Goal: Task Accomplishment & Management: Use online tool/utility

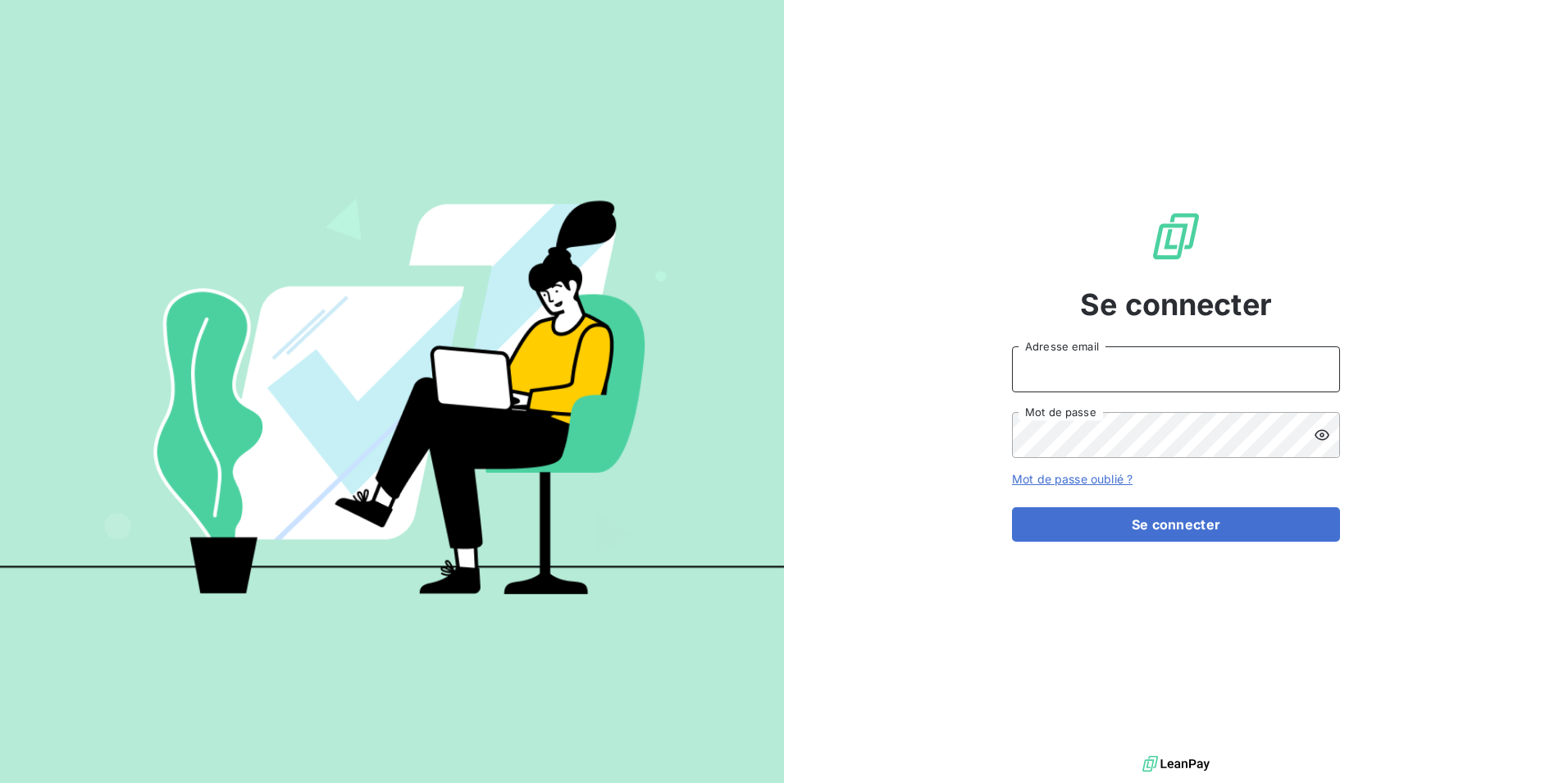
click at [1198, 381] on input "Adresse email" at bounding box center [1176, 369] width 328 height 46
type input "[PERSON_NAME][EMAIL_ADDRESS][DOMAIN_NAME]"
click at [1012, 507] on button "Se connecter" at bounding box center [1176, 524] width 328 height 34
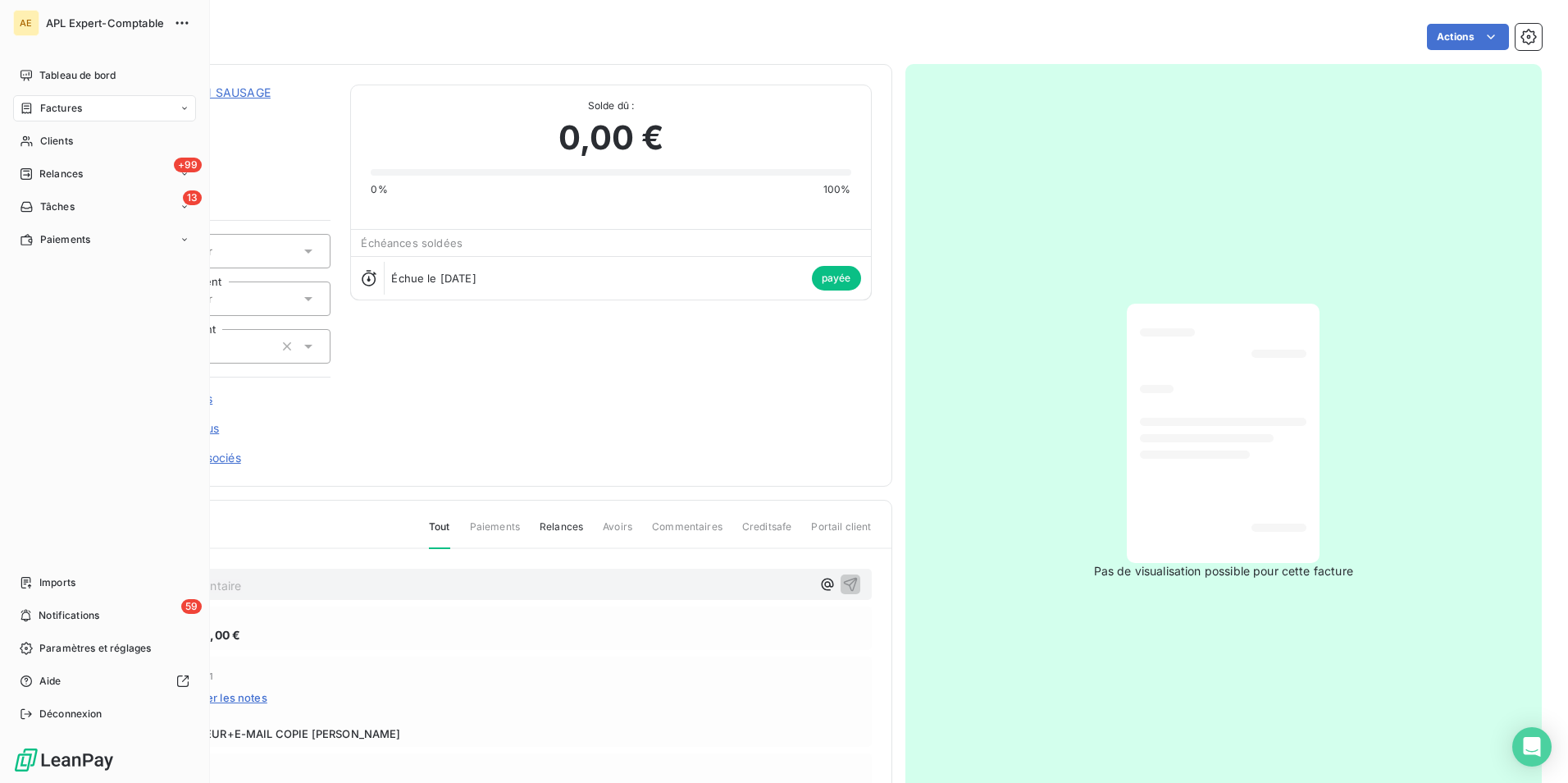
click at [72, 112] on span "Factures" at bounding box center [61, 108] width 42 height 15
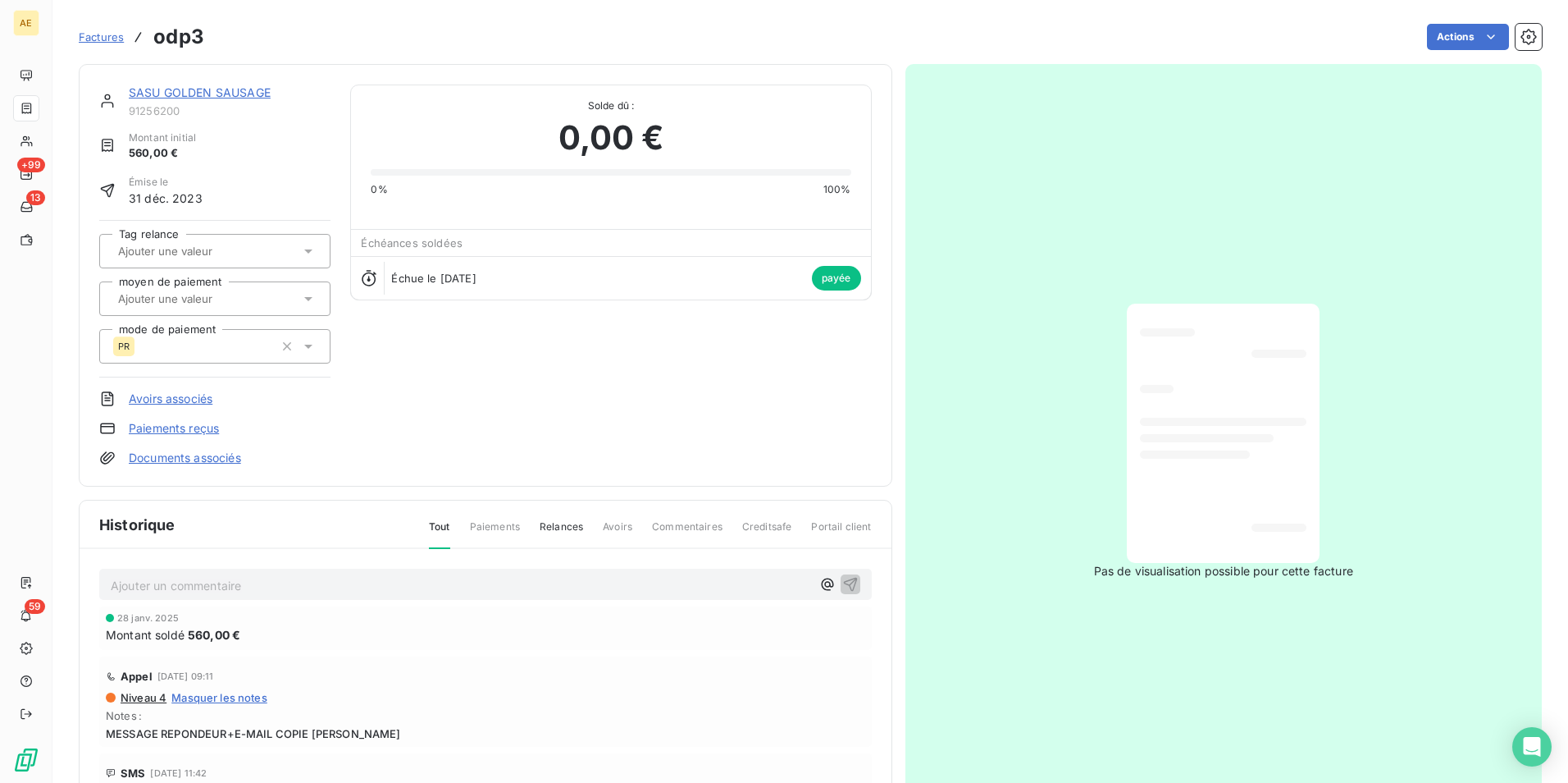
click at [103, 39] on span "Factures" at bounding box center [101, 36] width 45 height 13
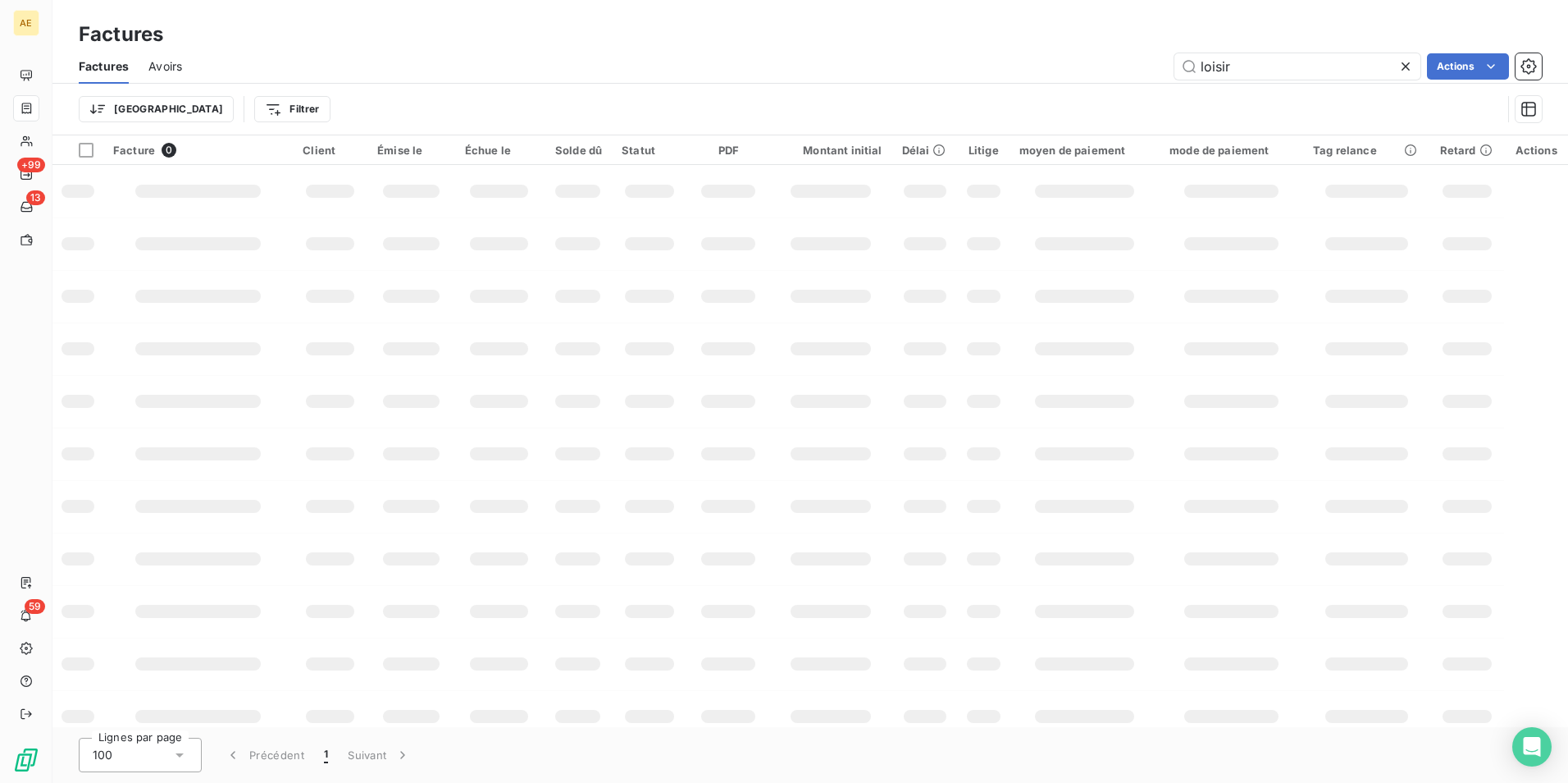
drag, startPoint x: 1244, startPoint y: 59, endPoint x: 1105, endPoint y: 39, distance: 140.0
click at [1105, 39] on div "Factures Factures Avoirs loisir Actions Trier Filtrer" at bounding box center [810, 67] width 1516 height 135
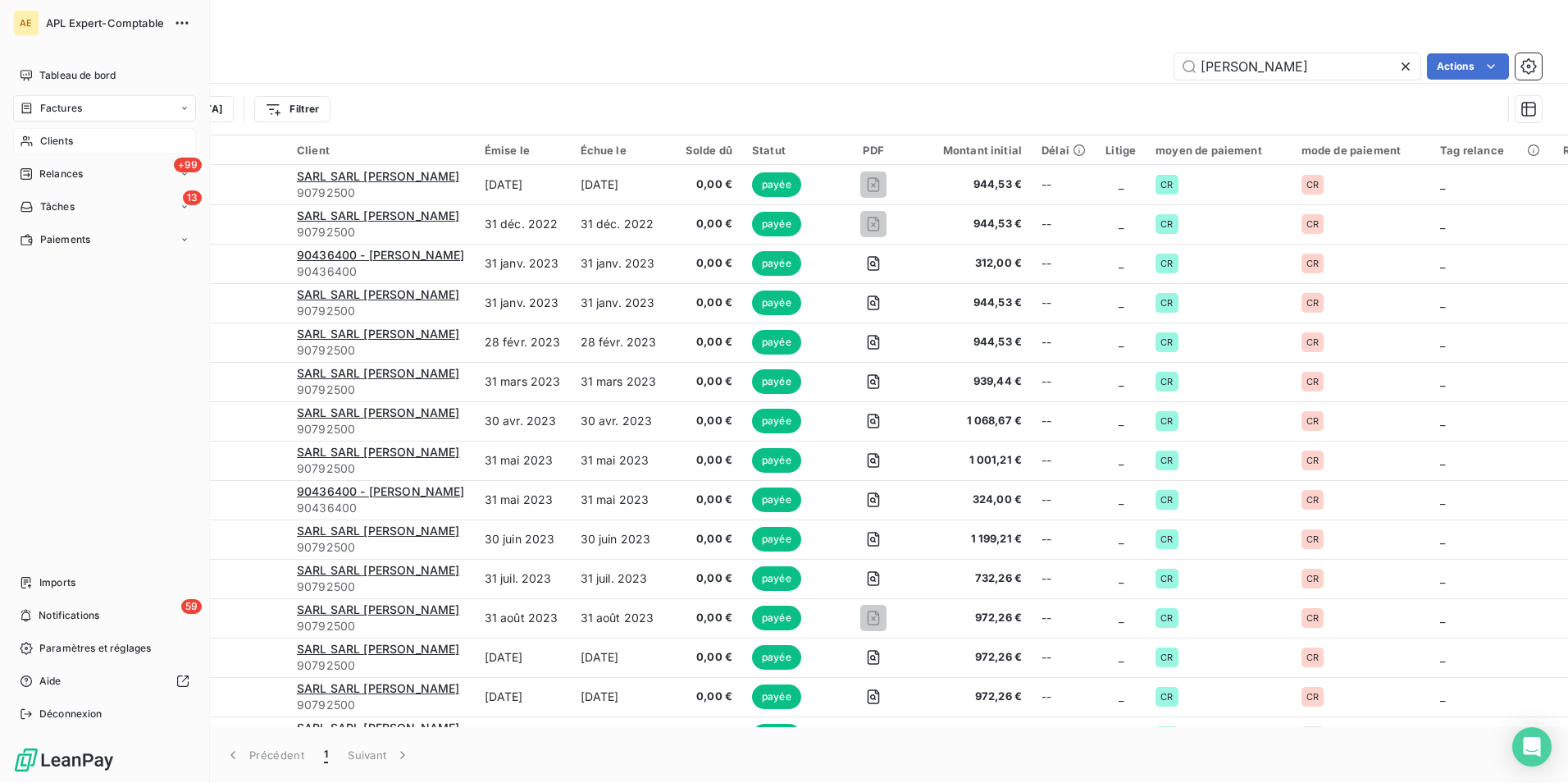
type input "[PERSON_NAME]"
drag, startPoint x: 38, startPoint y: 142, endPoint x: 153, endPoint y: 146, distance: 115.7
click at [39, 142] on div "Clients" at bounding box center [104, 141] width 183 height 26
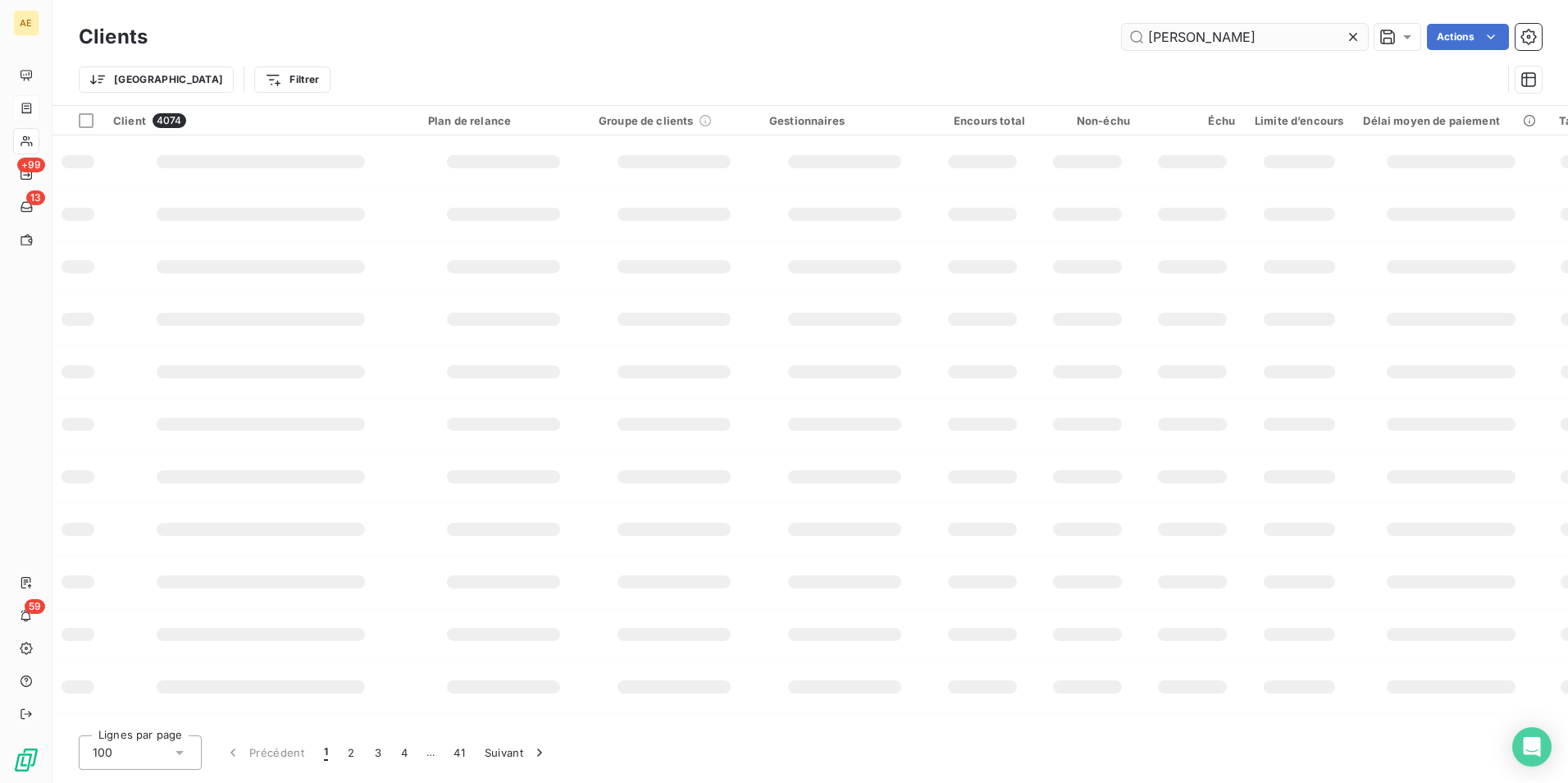
type input "[PERSON_NAME]"
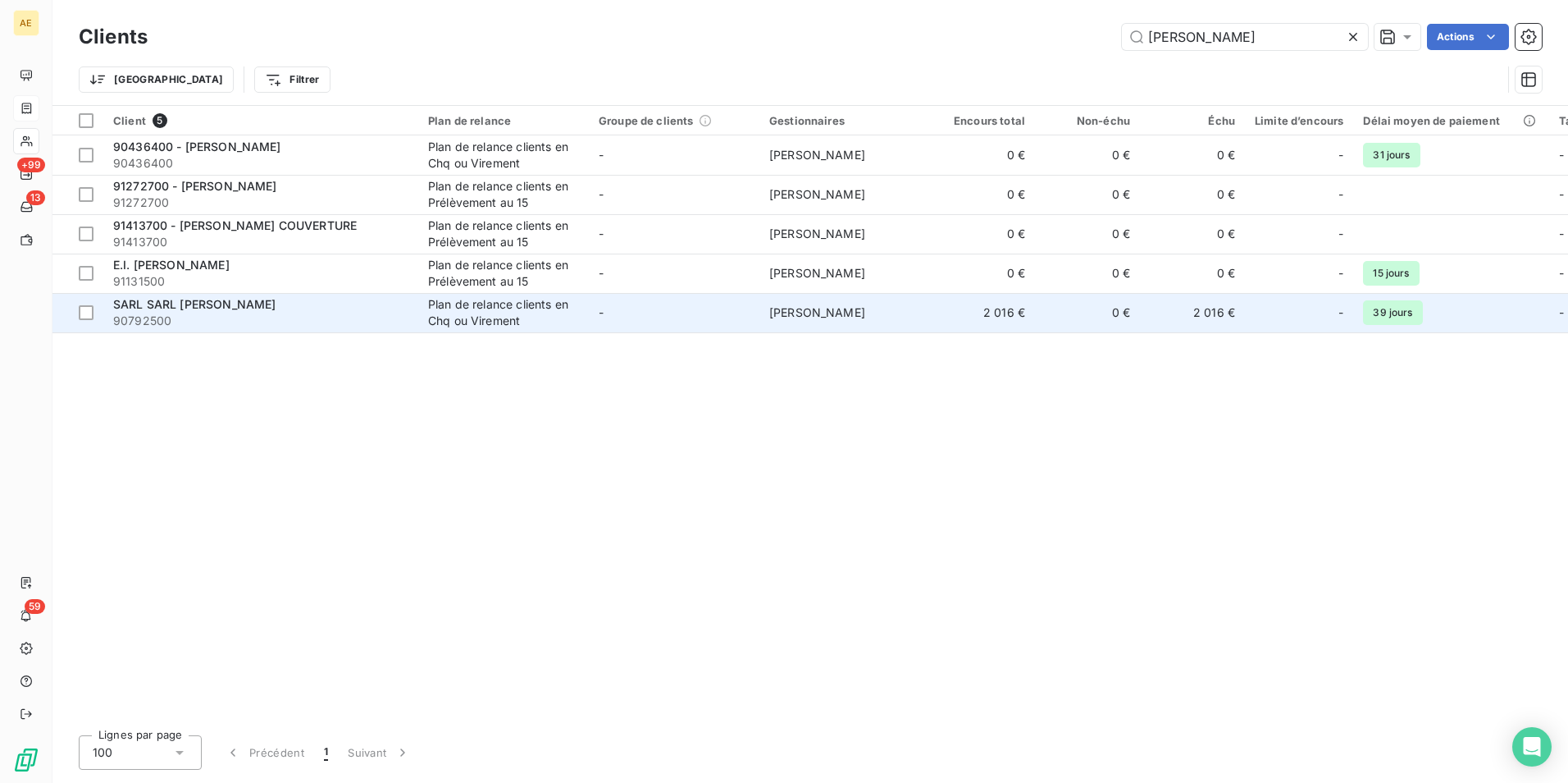
click at [290, 308] on div "SARL SARL [PERSON_NAME]" at bounding box center [260, 304] width 295 height 16
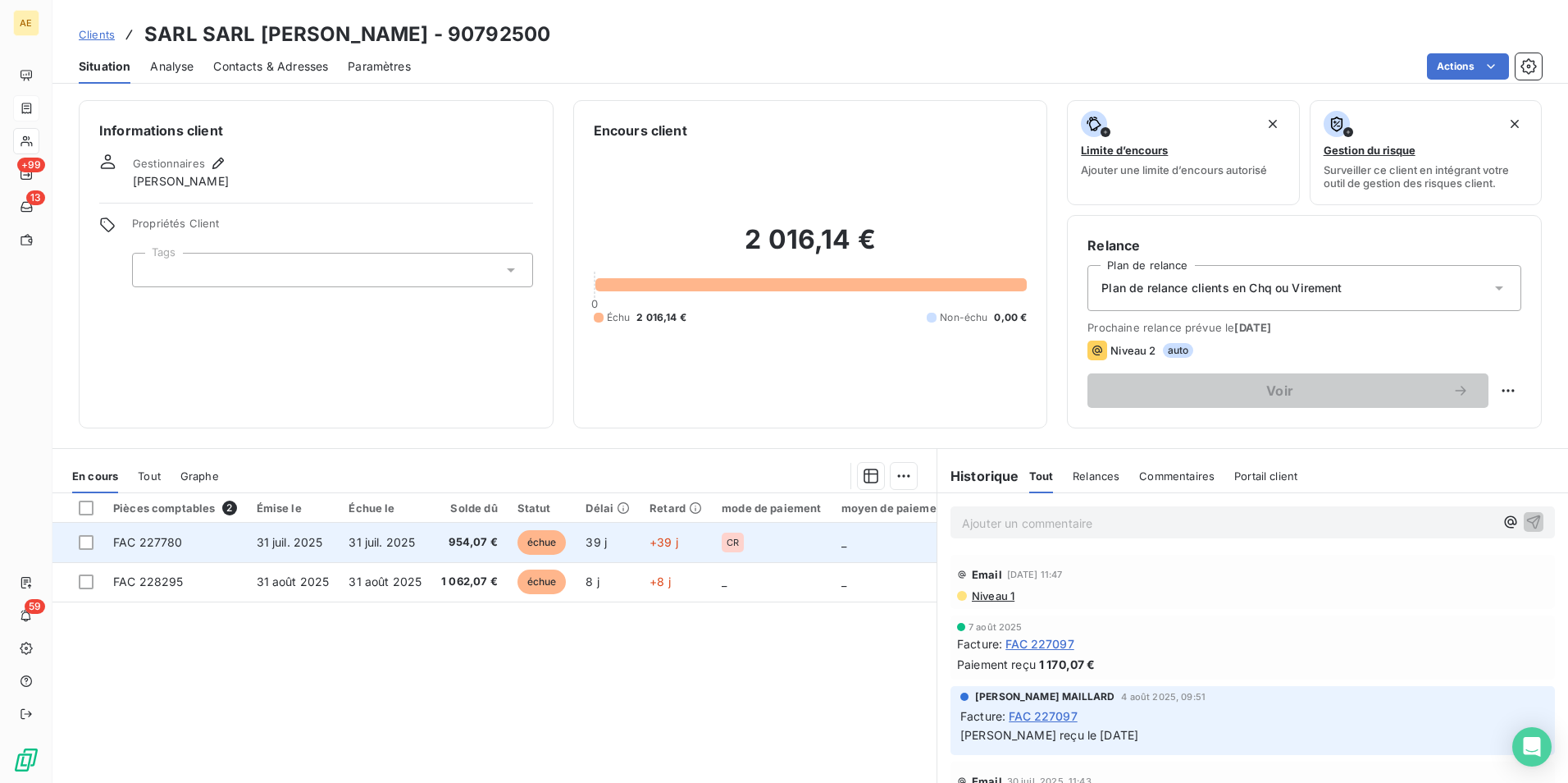
click at [495, 541] on td "954,07 €" at bounding box center [469, 542] width 76 height 39
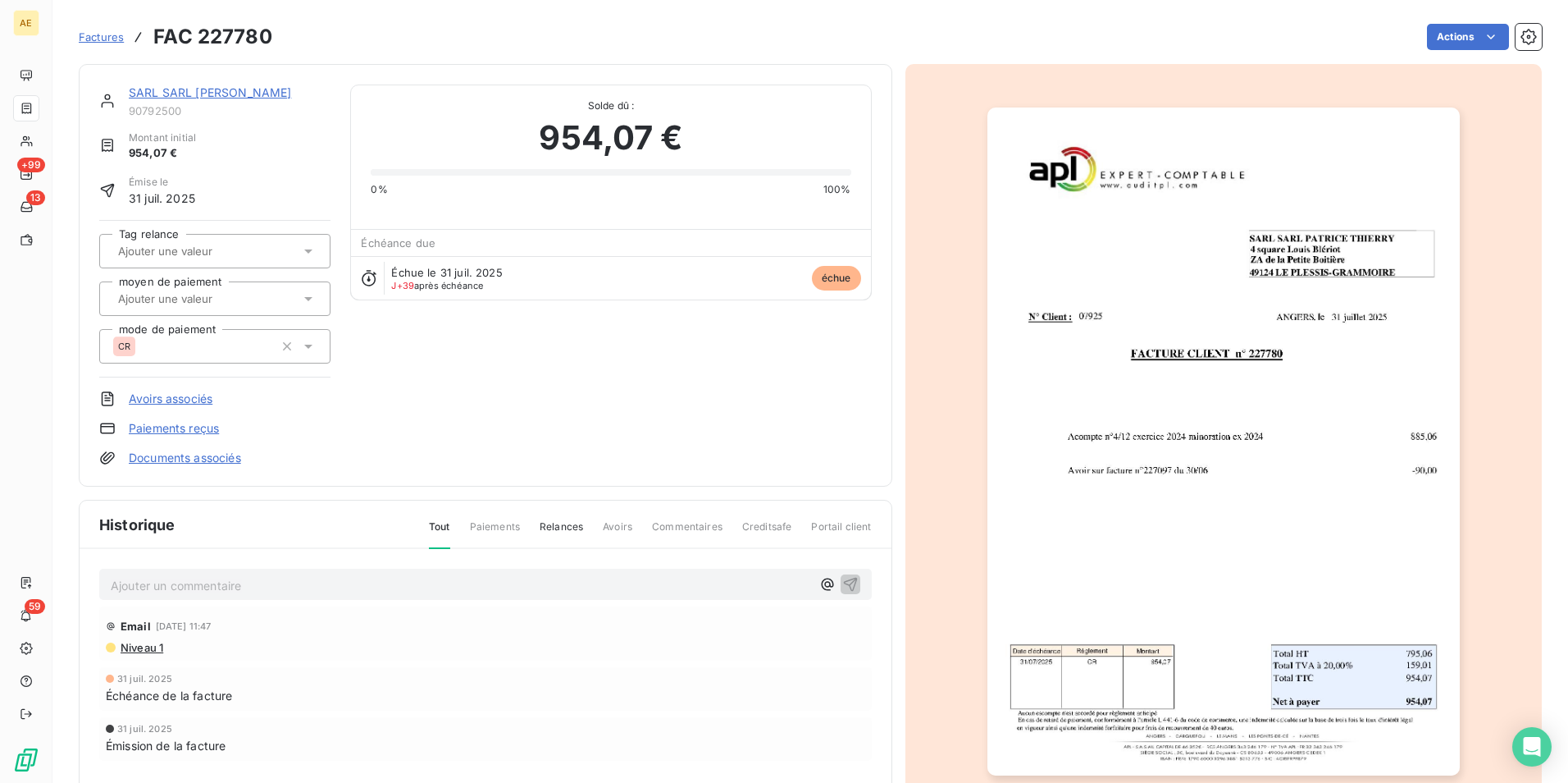
click at [194, 436] on link "Paiements reçus" at bounding box center [174, 428] width 90 height 16
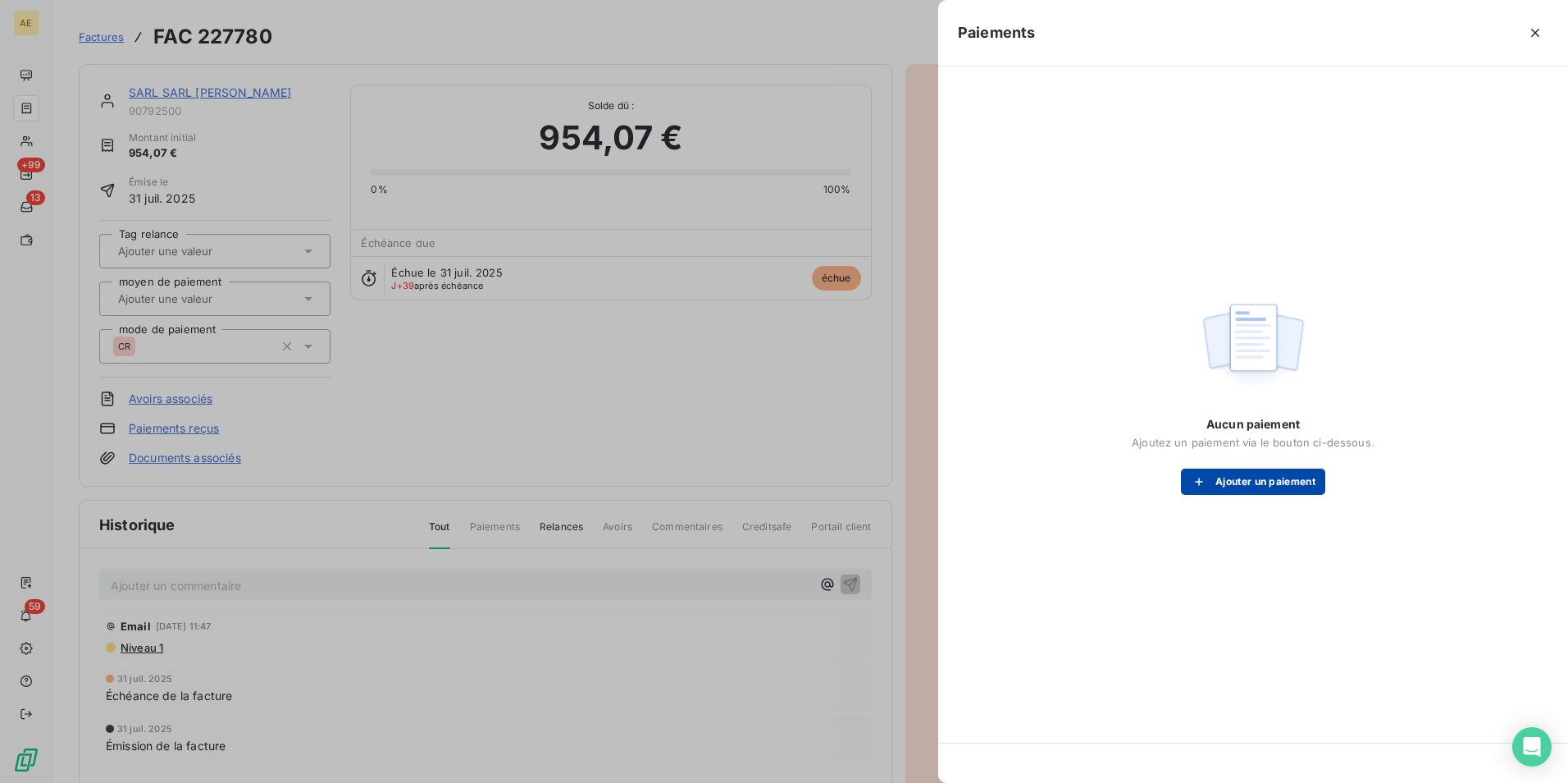
click at [1220, 488] on button "Ajouter un paiement" at bounding box center [1253, 481] width 144 height 26
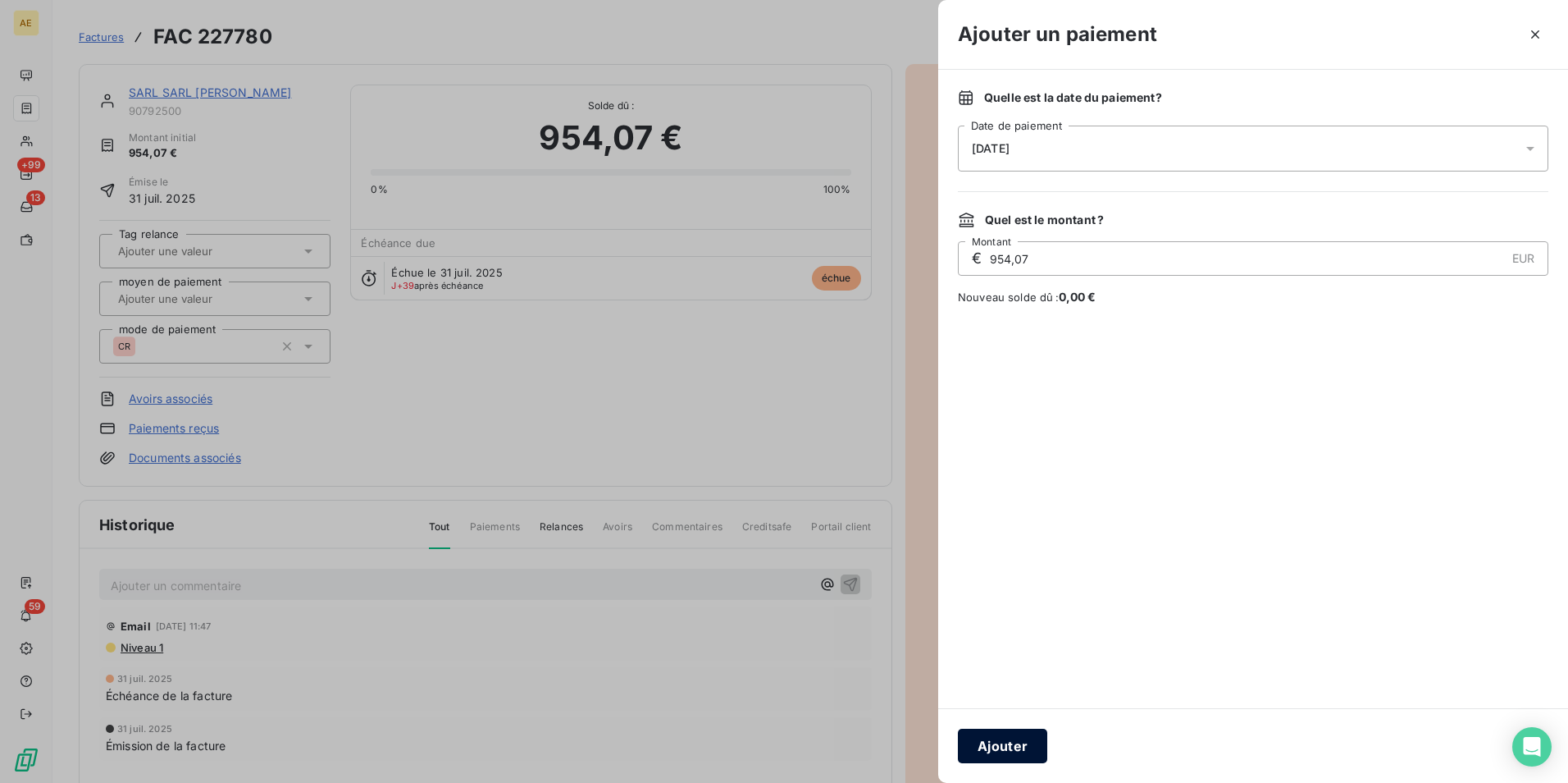
click at [1009, 744] on button "Ajouter" at bounding box center [1002, 745] width 89 height 34
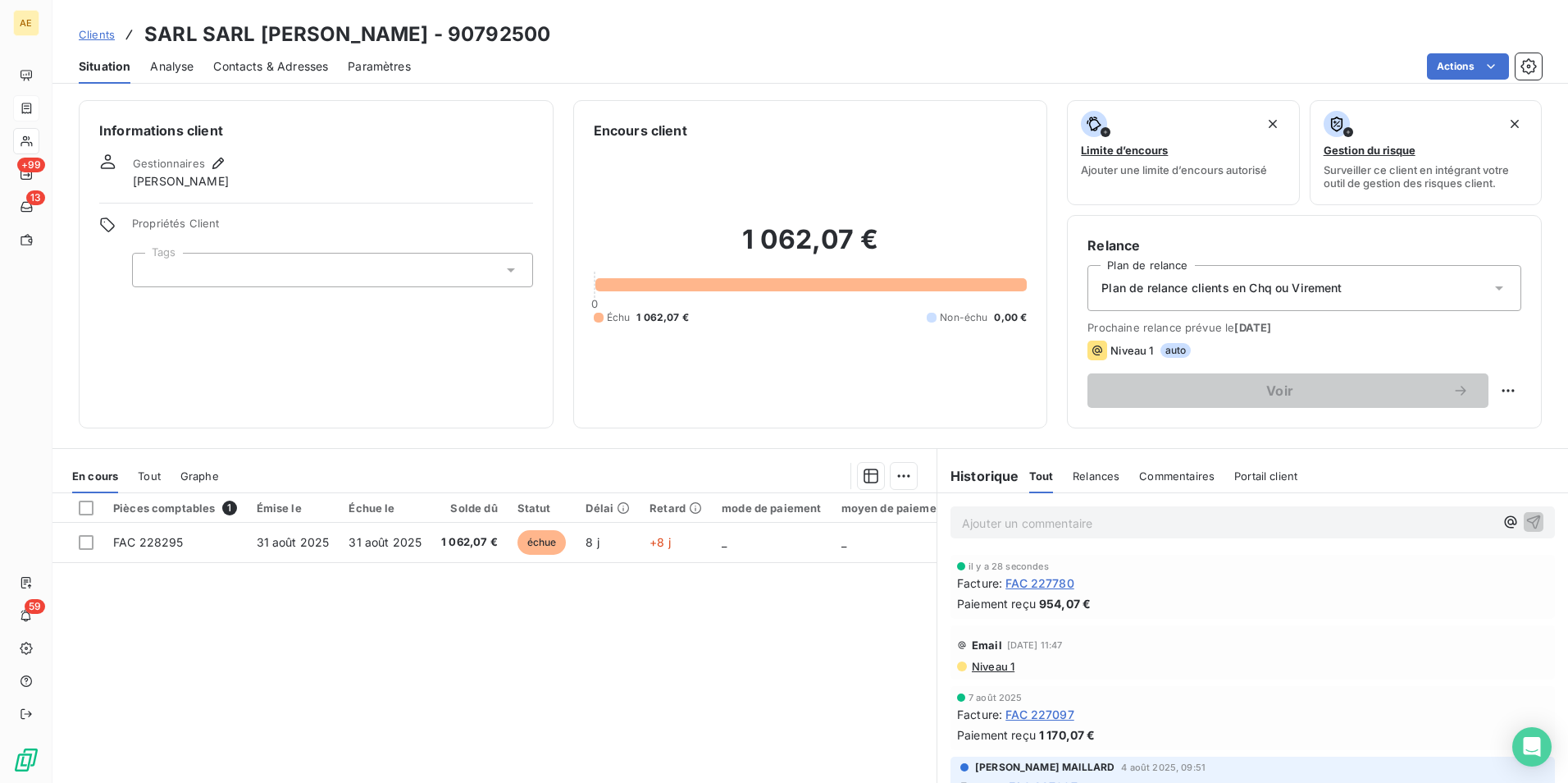
click at [96, 31] on span "Clients" at bounding box center [97, 34] width 36 height 13
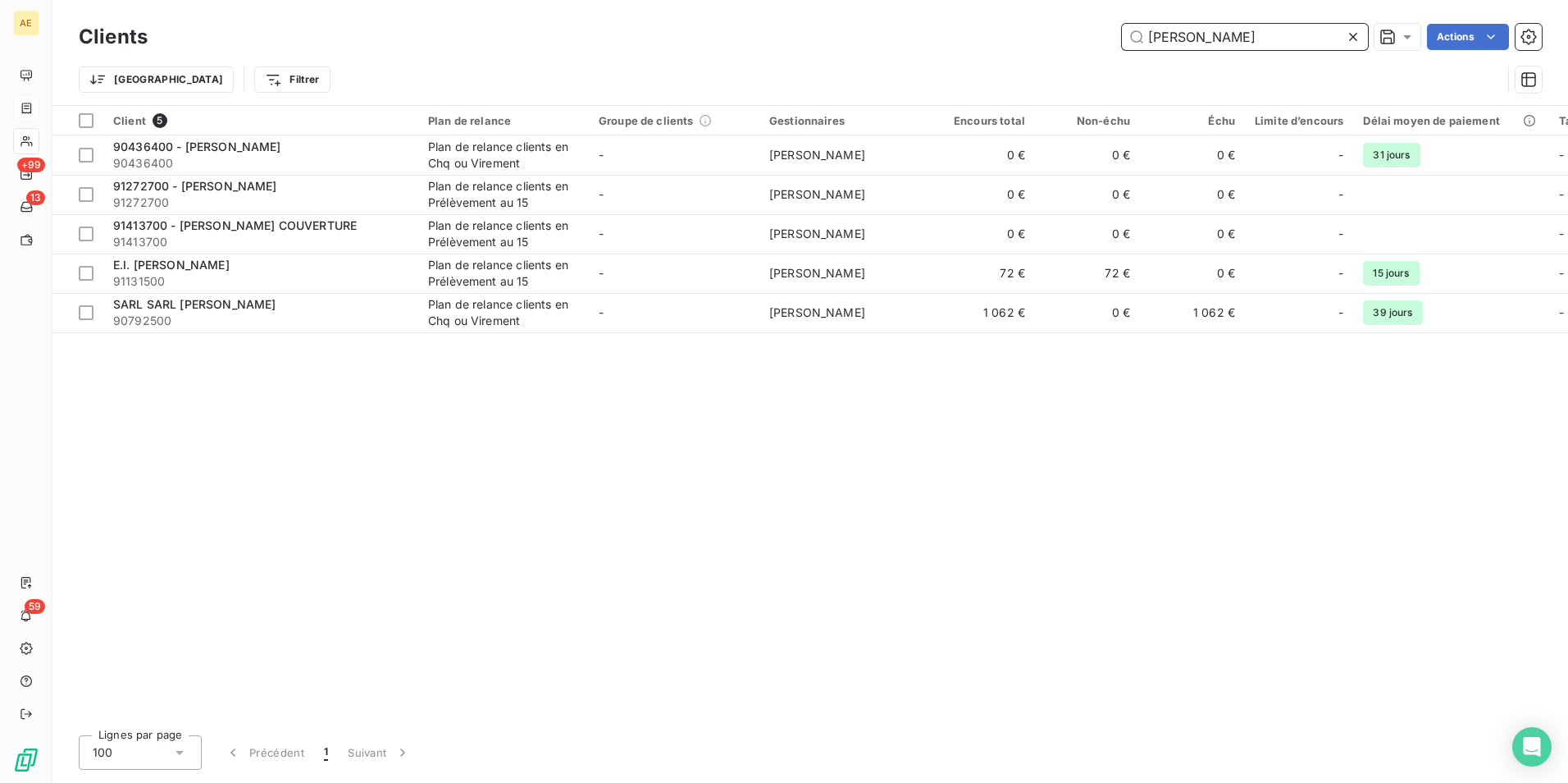
drag, startPoint x: 1025, startPoint y: 27, endPoint x: 815, endPoint y: -8, distance: 212.1
click at [815, 0] on html "AE +99 13 59 Clients [PERSON_NAME] Actions Trier Filtrer Client 5 Plan de relan…" at bounding box center [784, 391] width 1568 height 783
click at [1251, 58] on div "Trier Filtrer" at bounding box center [810, 79] width 1463 height 51
drag, startPoint x: 1248, startPoint y: 47, endPoint x: 1052, endPoint y: 18, distance: 197.3
click at [1052, 18] on div "Clients [PERSON_NAME] Actions Trier Filtrer" at bounding box center [810, 52] width 1516 height 105
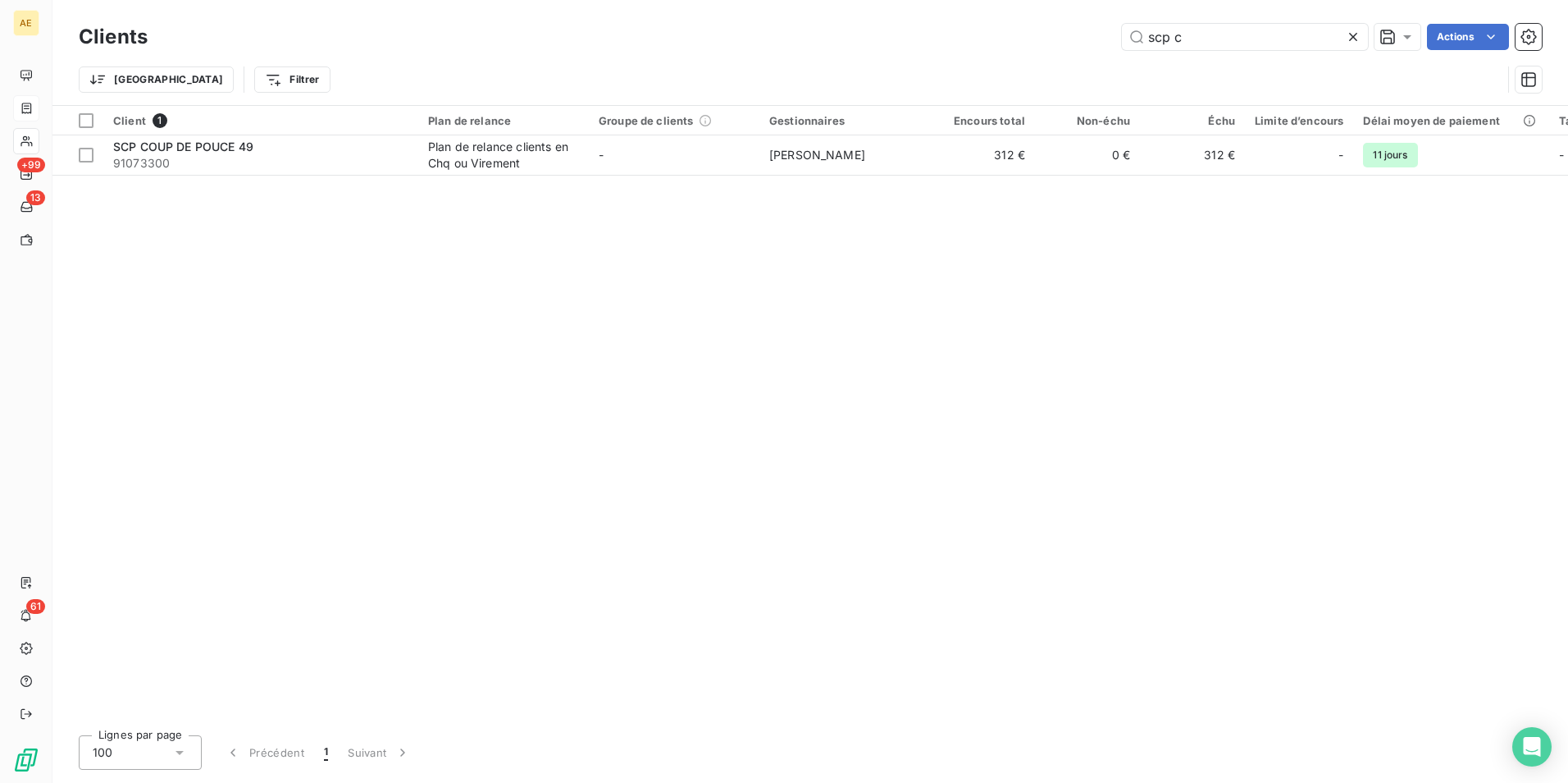
click at [1046, 20] on div "Clients scp c Actions" at bounding box center [810, 37] width 1463 height 34
drag, startPoint x: 1218, startPoint y: 39, endPoint x: 1071, endPoint y: 16, distance: 148.5
click at [1071, 16] on div "Clients scp c Actions Trier Filtrer" at bounding box center [810, 52] width 1516 height 105
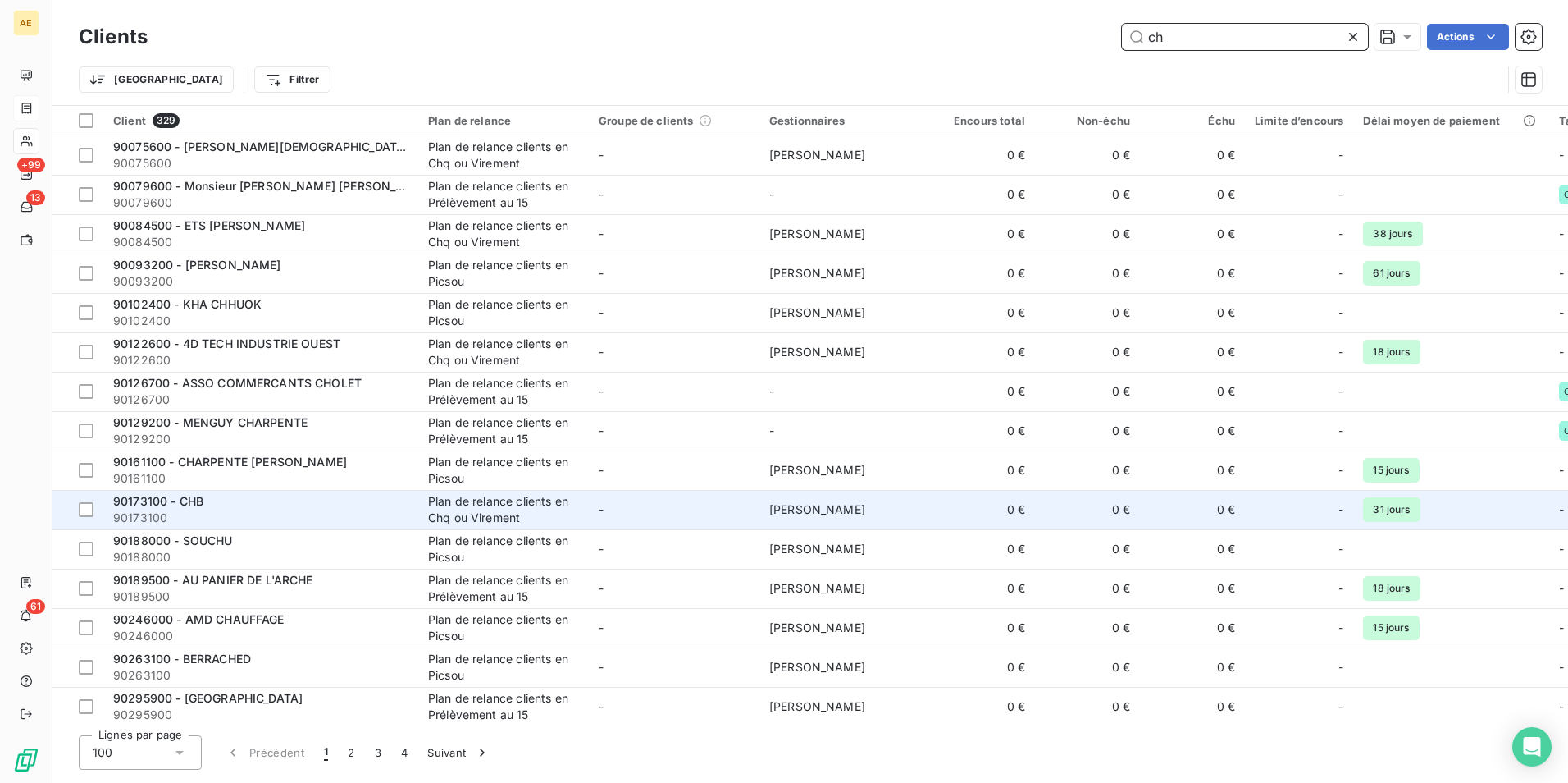
type input "ch"
click at [525, 513] on div "Plan de relance clients en Chq ou Virement" at bounding box center [503, 509] width 151 height 33
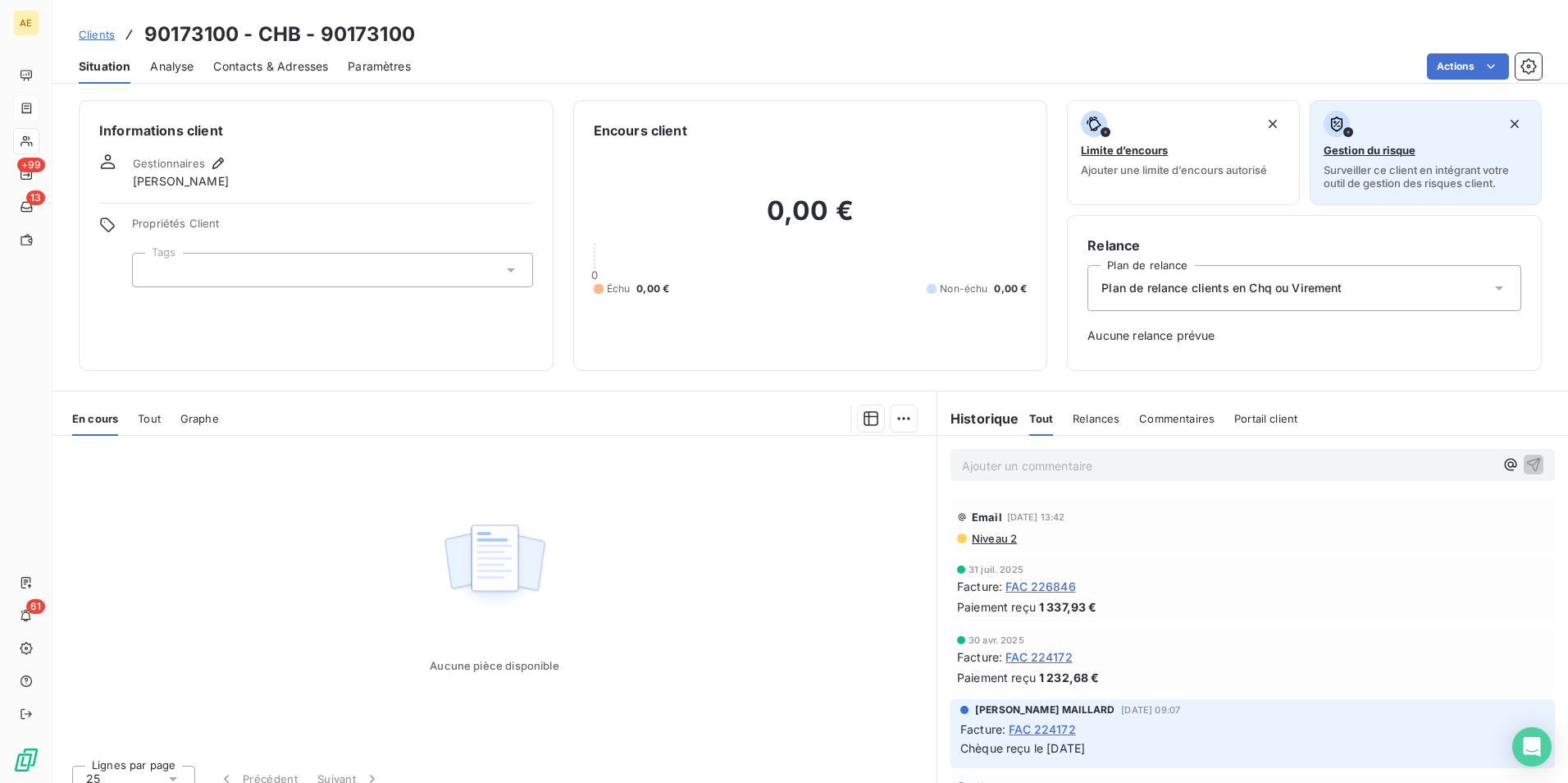
click at [1519, 119] on button "Gestion du risque Surveiller ce client en intégrant votre outil de gestion des …" at bounding box center [1426, 152] width 232 height 105
